Goal: Navigation & Orientation: Go to known website

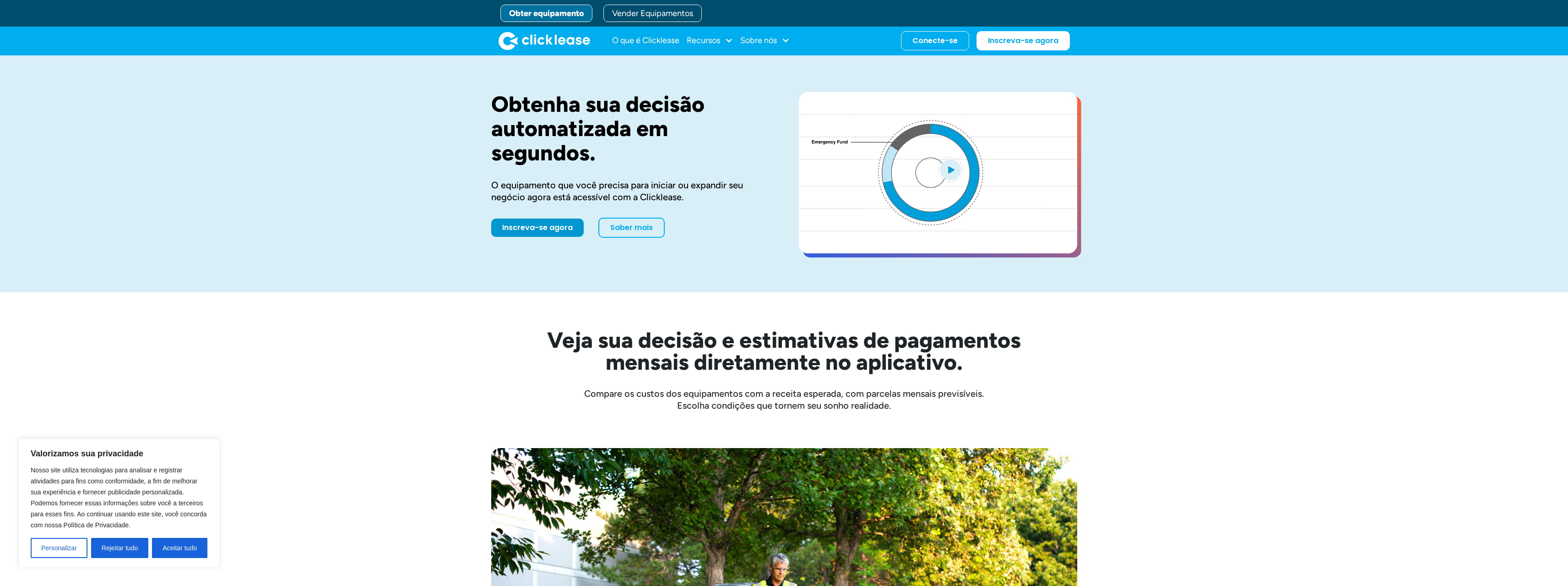
click at [540, 40] on img "lar" at bounding box center [544, 41] width 91 height 18
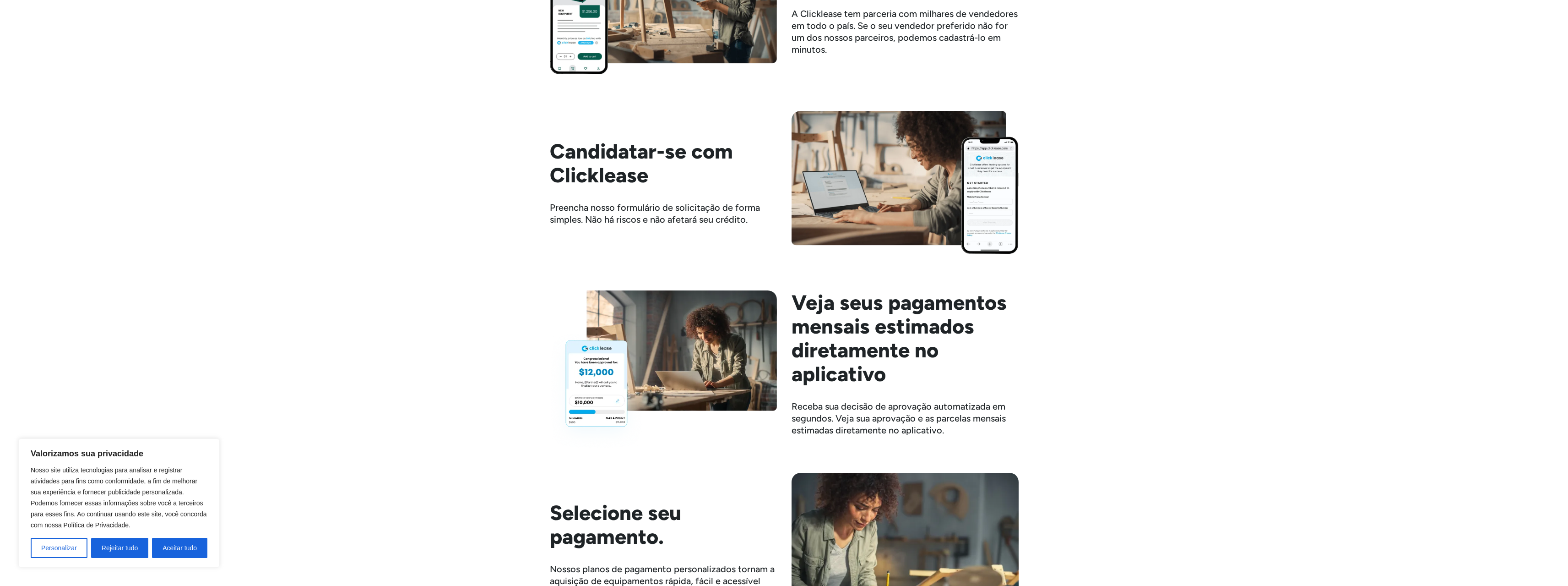
scroll to position [1054, 0]
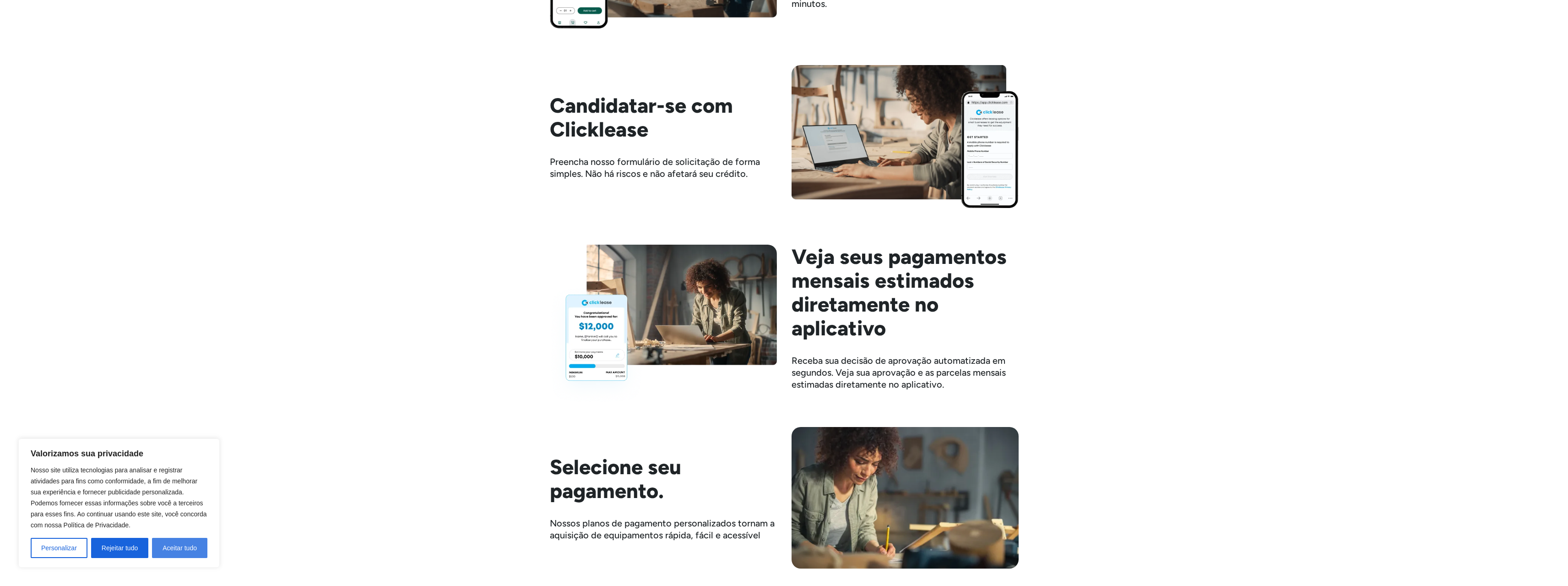
click at [195, 543] on button "Aceitar tudo" at bounding box center [180, 548] width 55 height 20
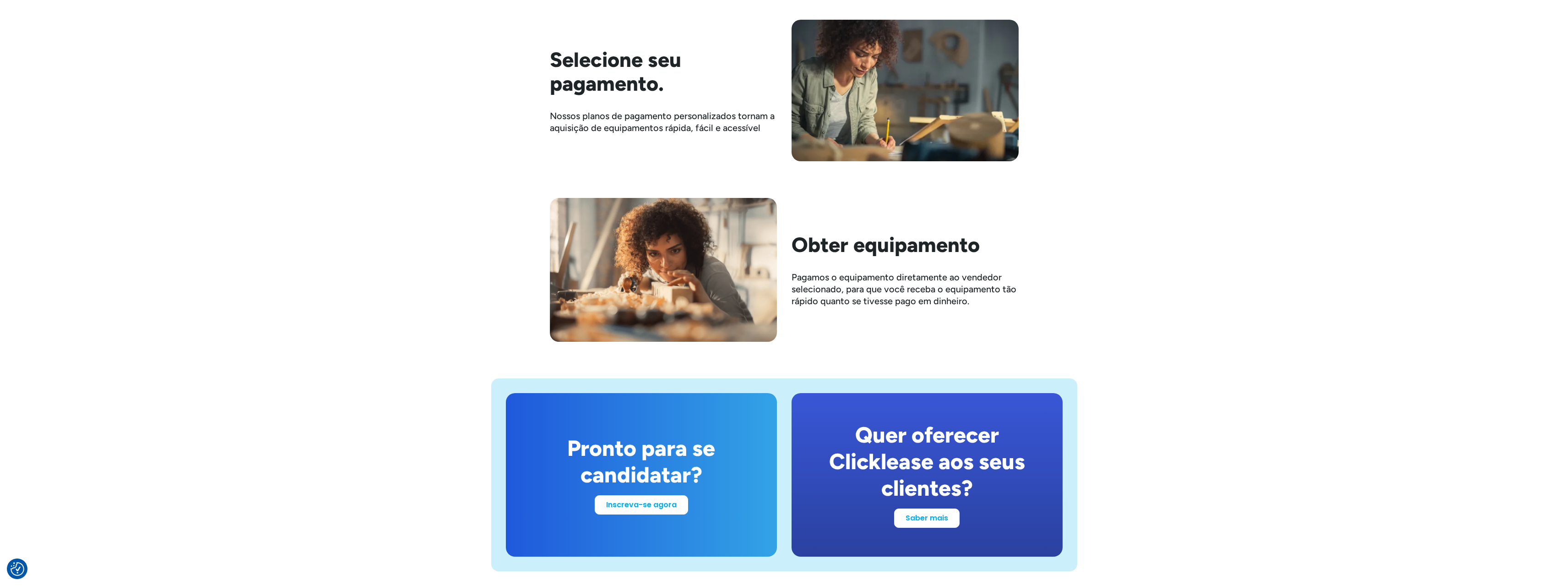
scroll to position [1512, 0]
